Goal: Information Seeking & Learning: Learn about a topic

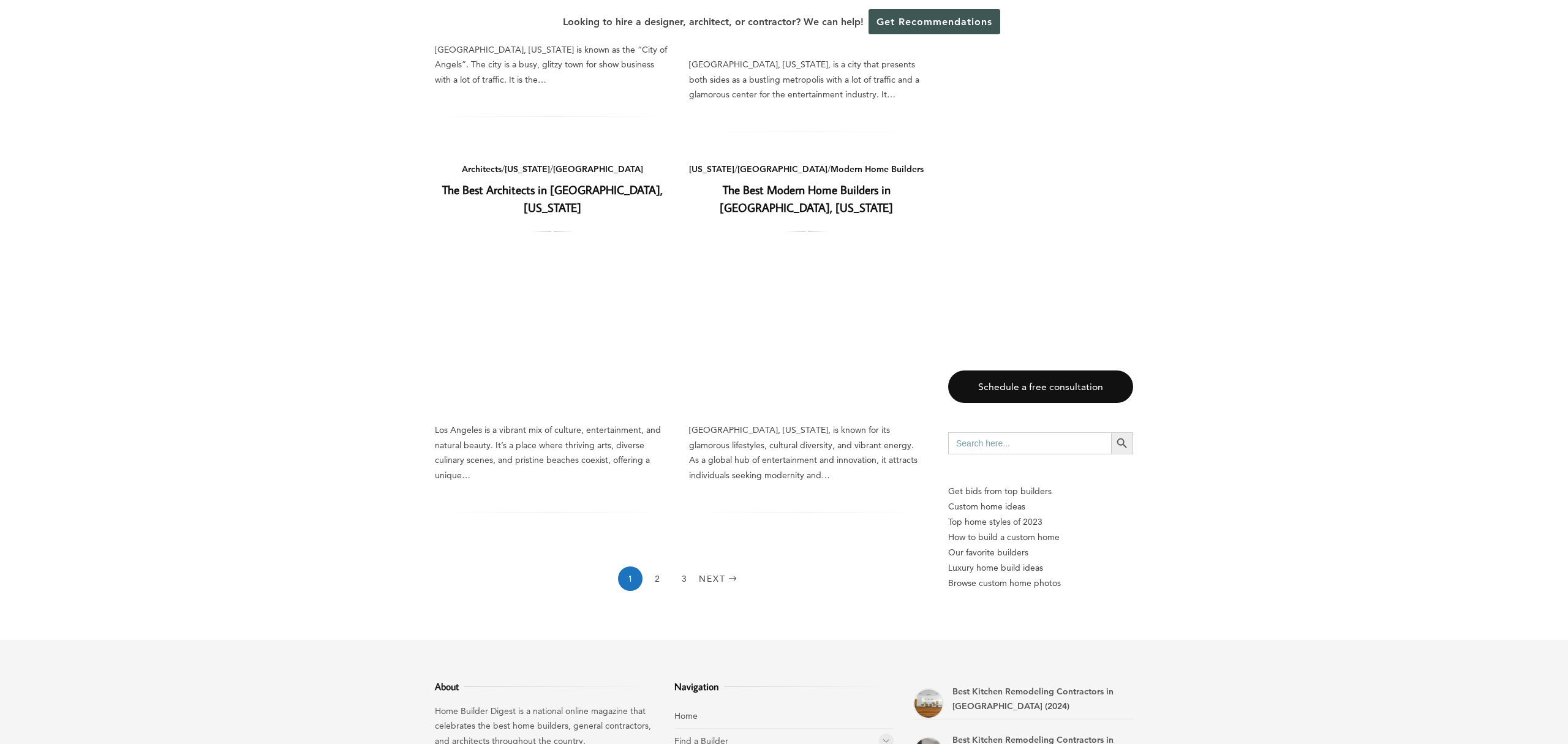
scroll to position [1580, 0]
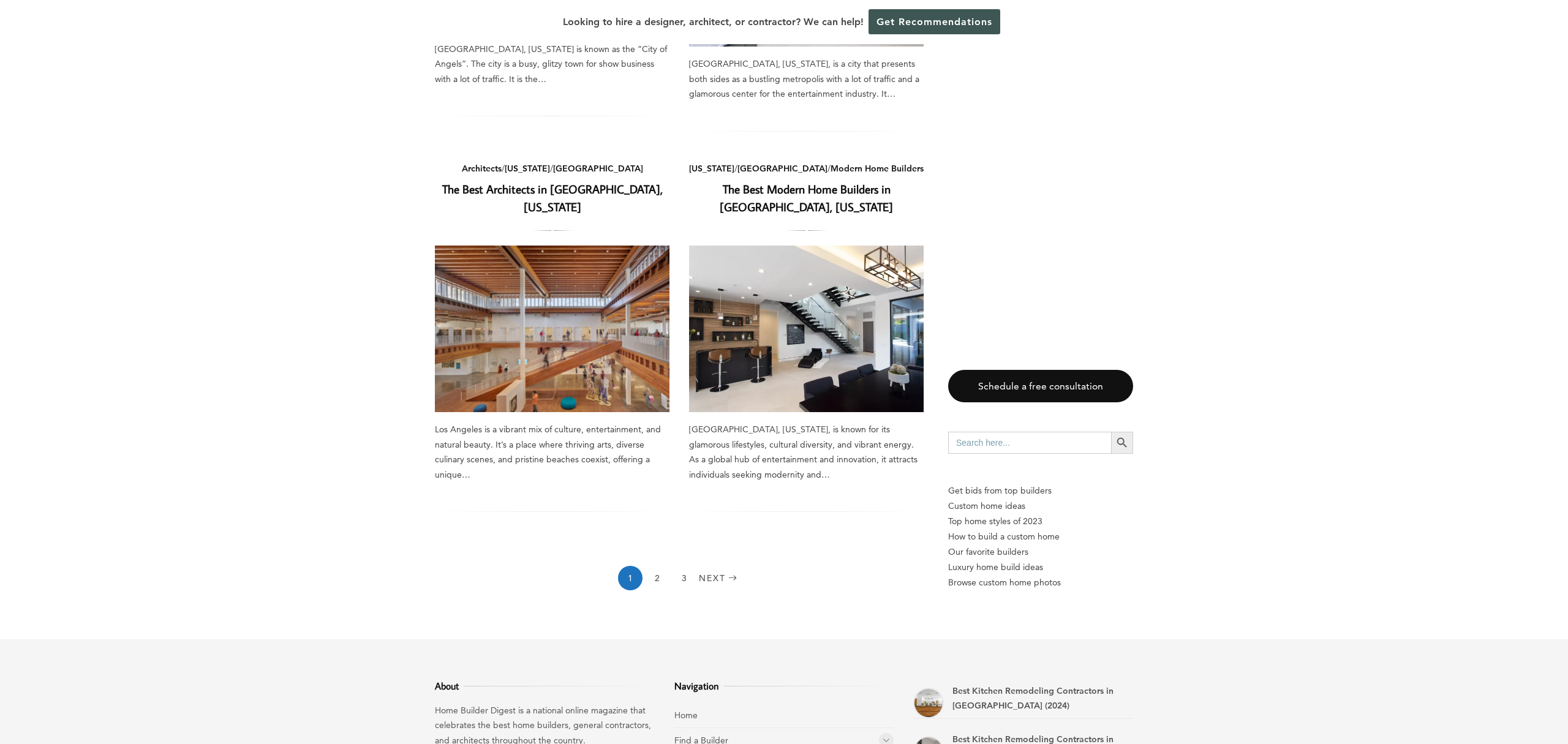
click at [785, 181] on link "The Best Modern Home Builders in [GEOGRAPHIC_DATA], [US_STATE]" at bounding box center [806, 198] width 174 height 33
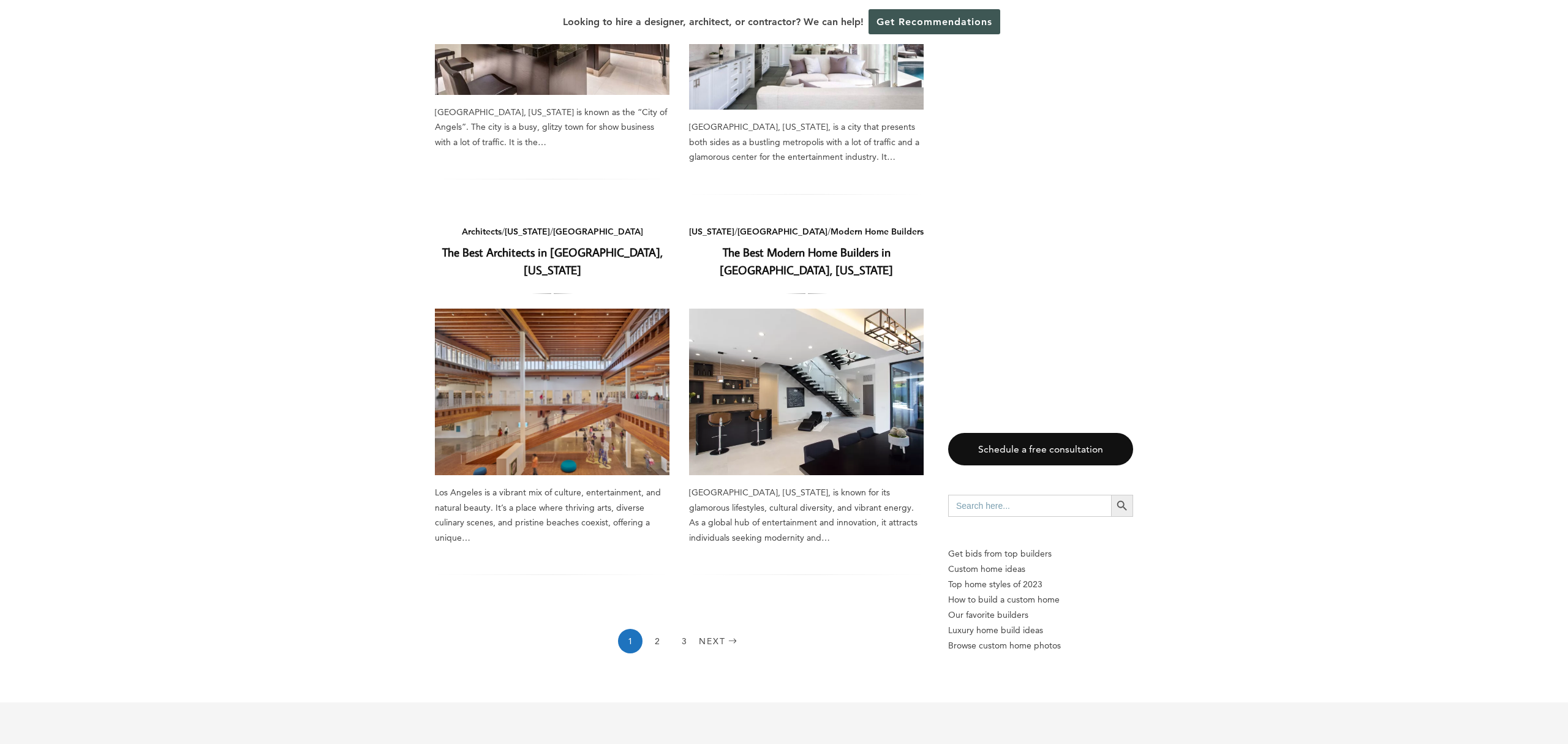
scroll to position [1810, 0]
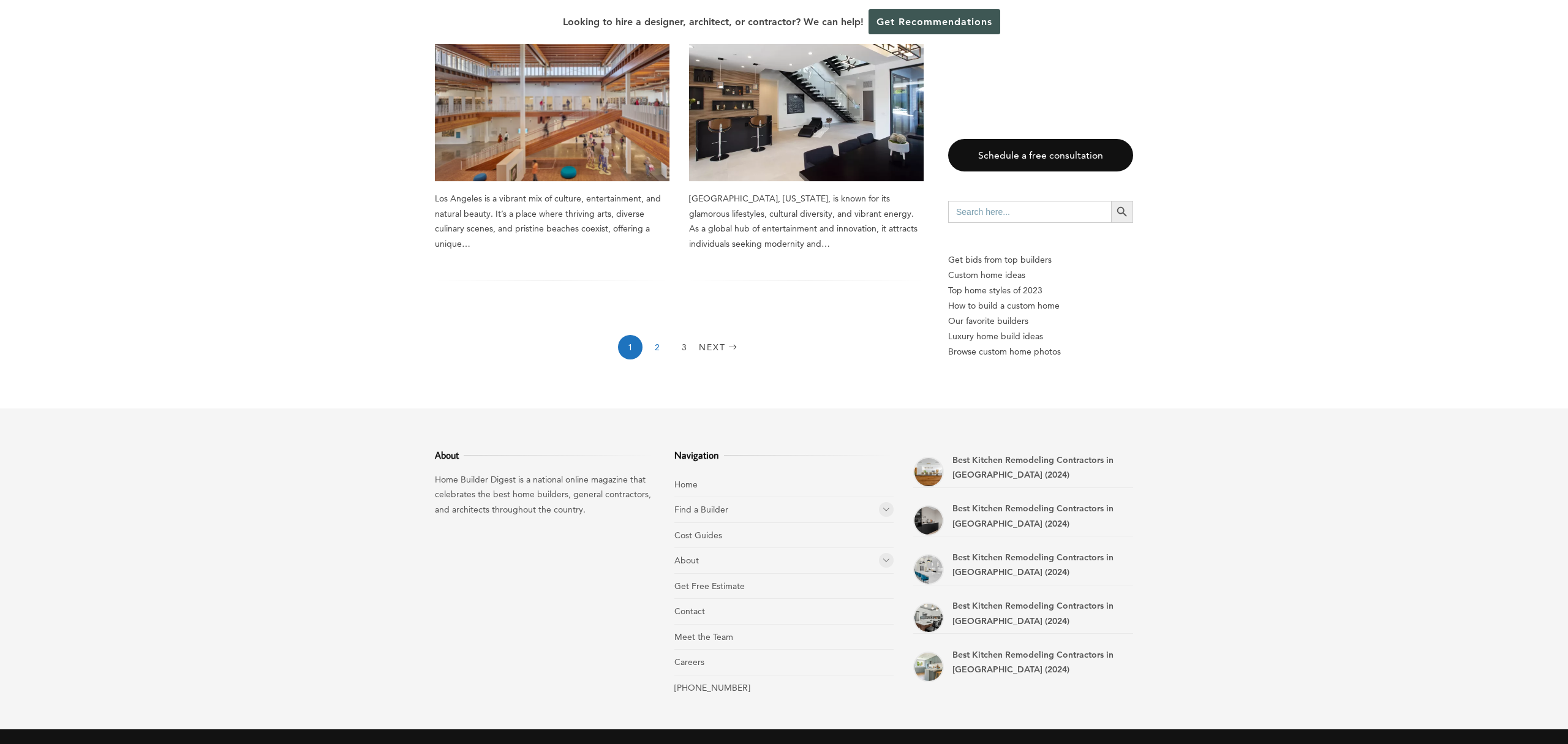
click at [649, 335] on link "2" at bounding box center [657, 347] width 25 height 25
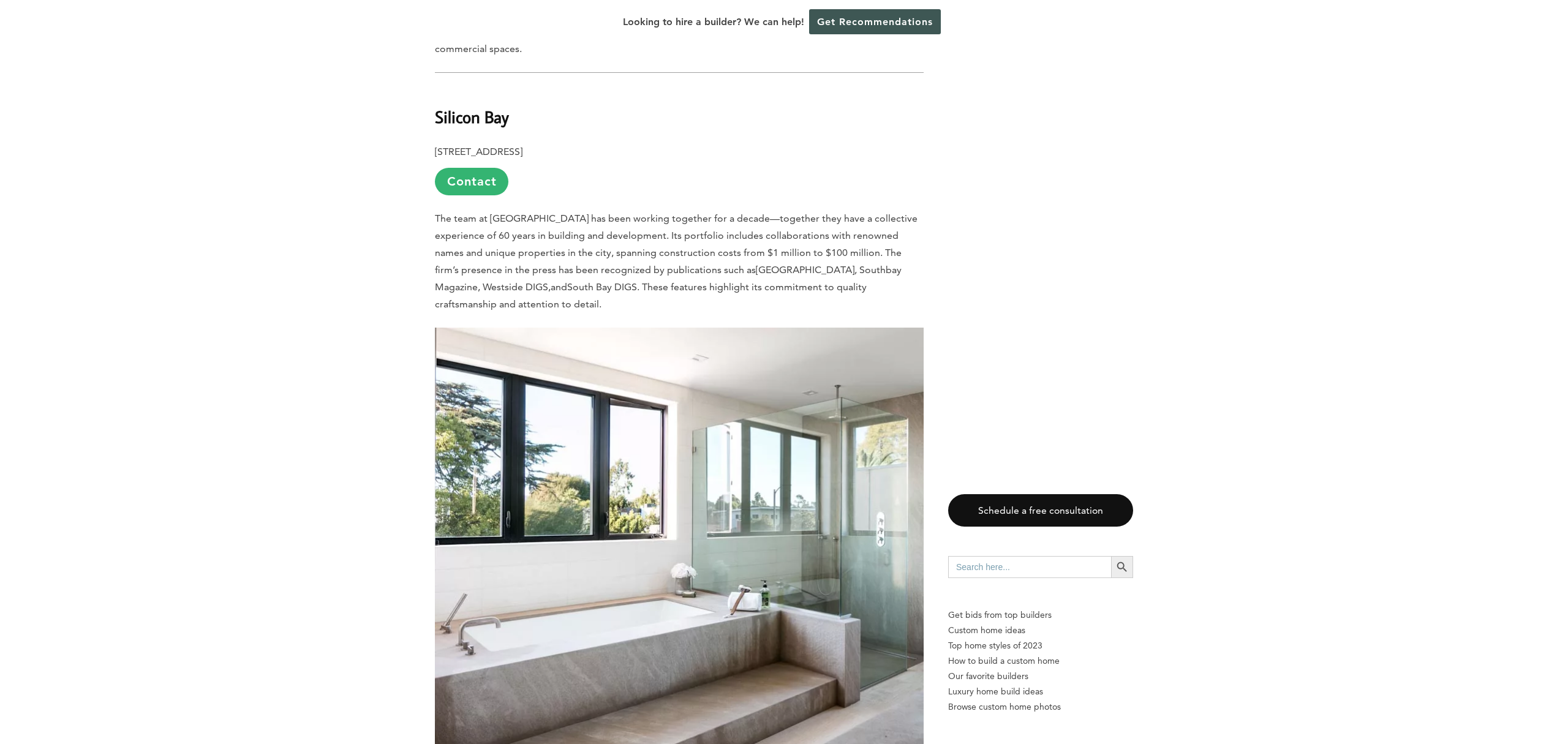
scroll to position [3349, 0]
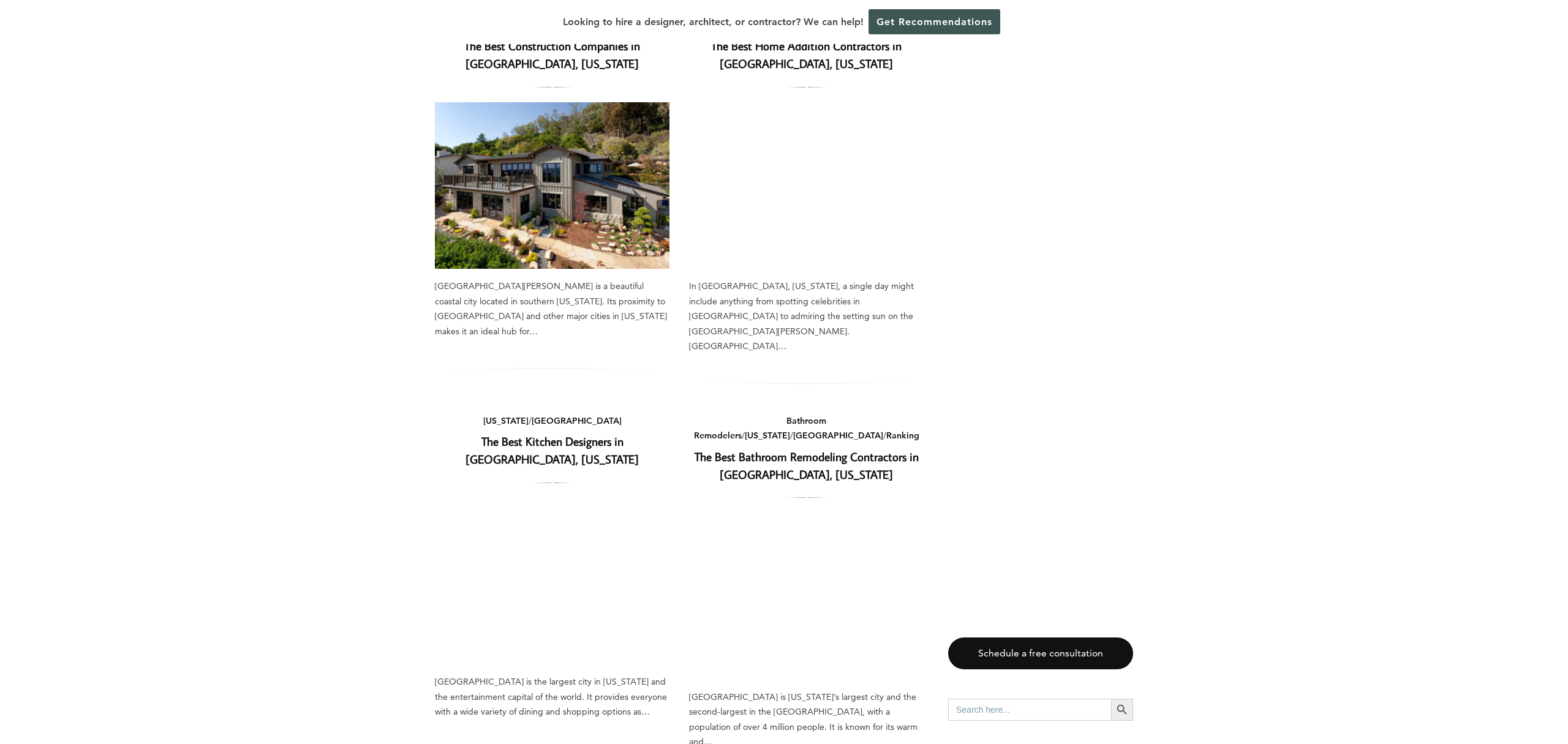
scroll to position [1692, 0]
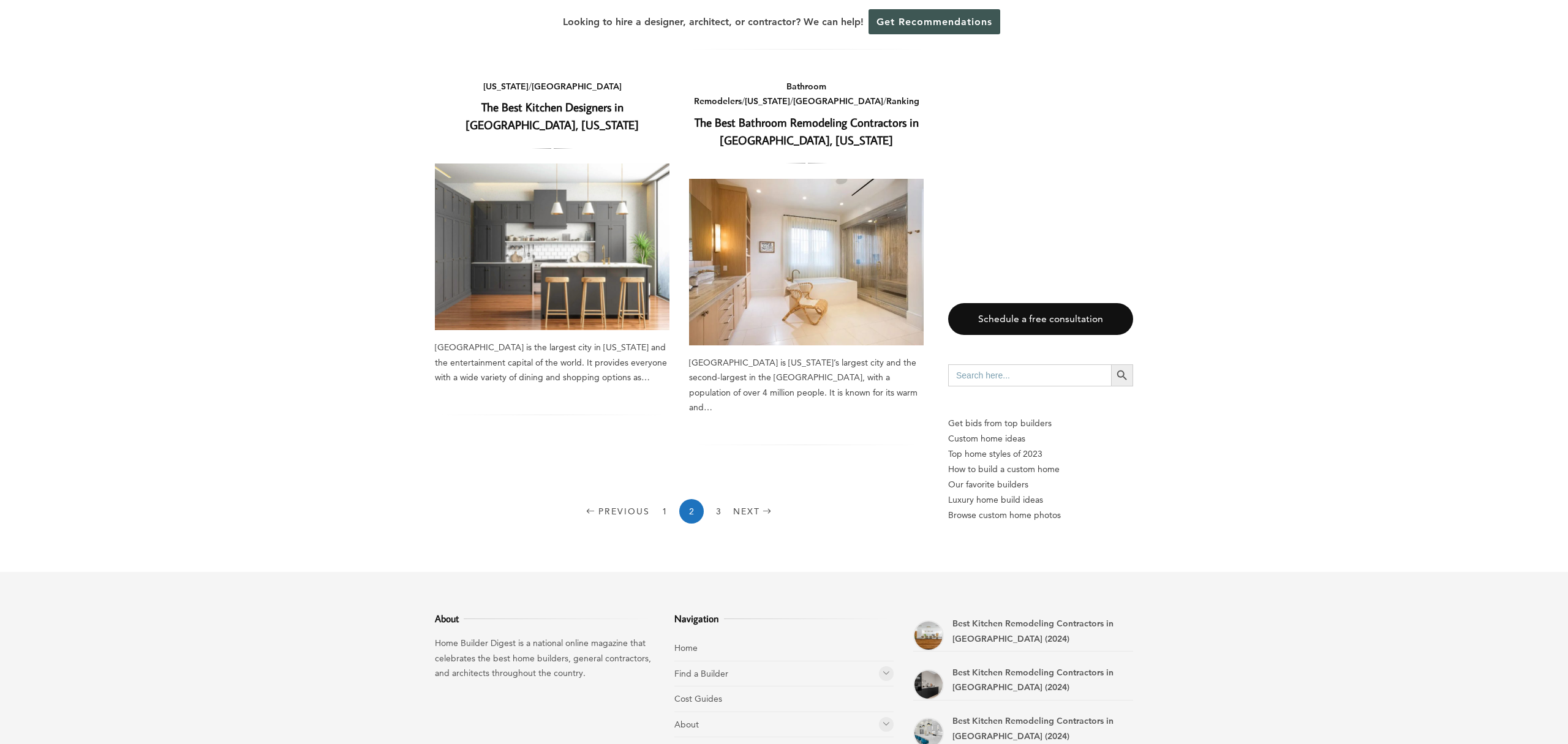
click at [558, 99] on link "The Best Kitchen Designers in [GEOGRAPHIC_DATA], [US_STATE]" at bounding box center [553, 116] width 174 height 33
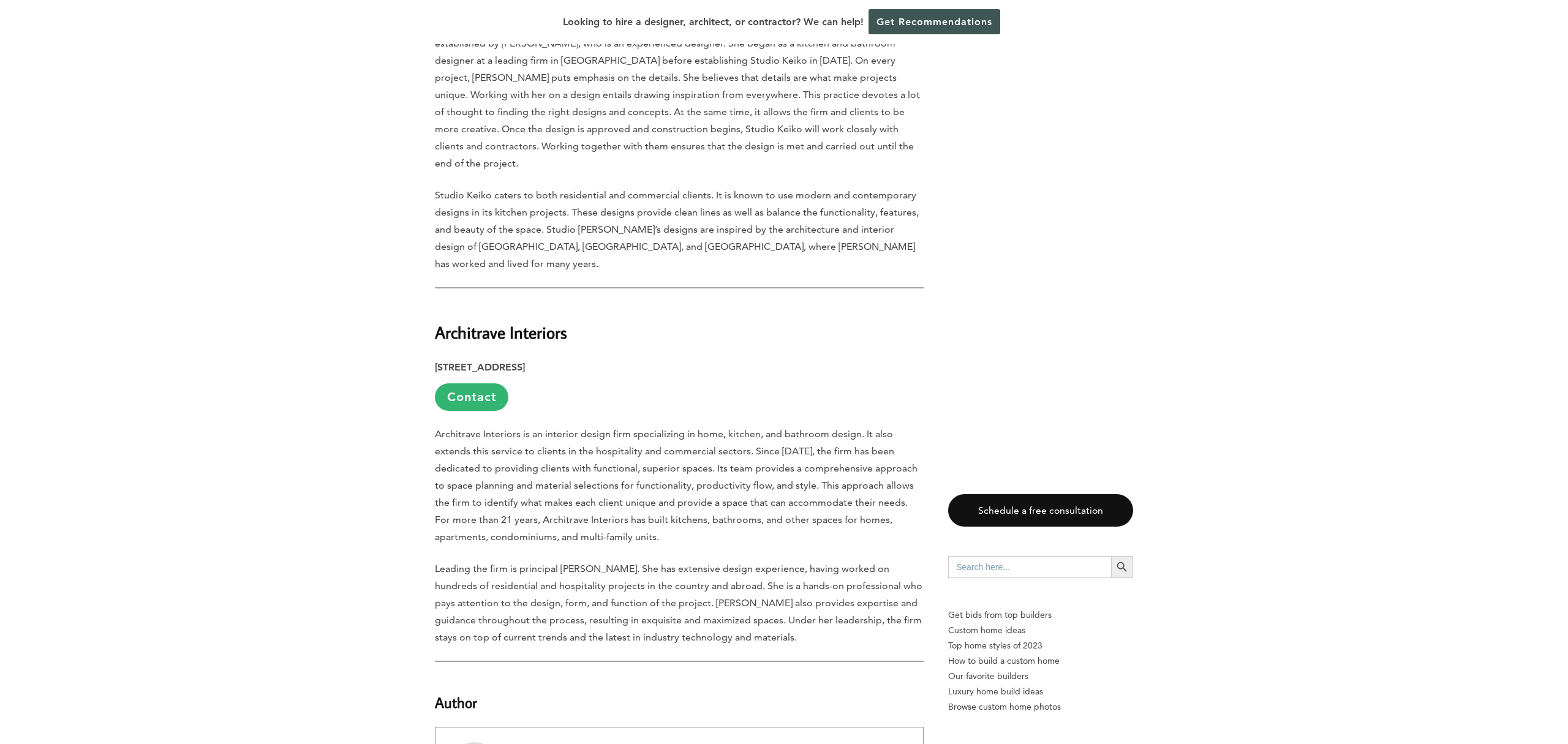
scroll to position [4324, 0]
click at [517, 322] on strong "Architrave Interiors" at bounding box center [500, 333] width 132 height 22
copy div "Architrave Interiors"
